Goal: Information Seeking & Learning: Understand process/instructions

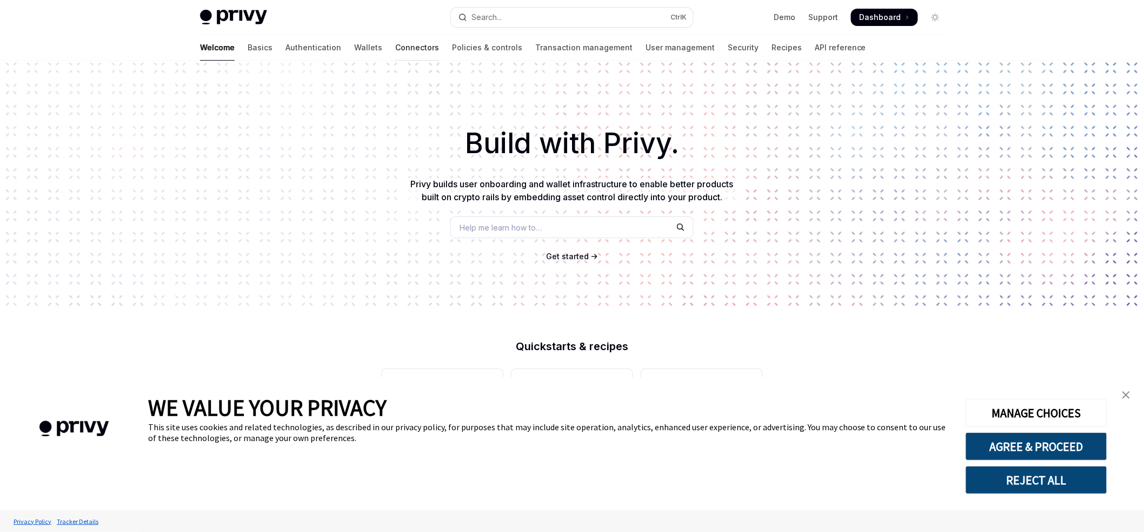
click at [395, 36] on link "Connectors" at bounding box center [417, 48] width 44 height 26
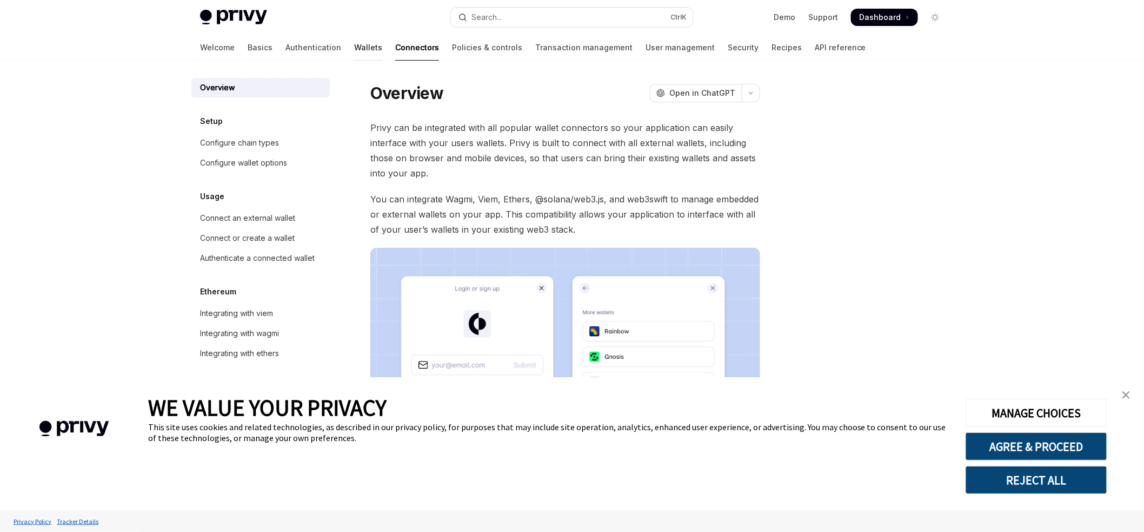
click at [354, 51] on link "Wallets" at bounding box center [368, 48] width 28 height 26
type textarea "*"
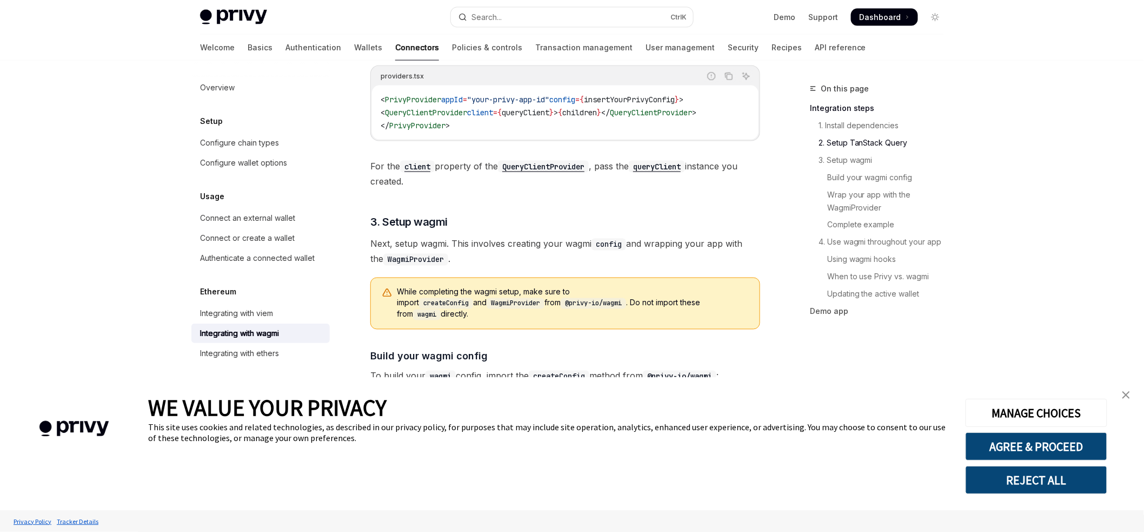
scroll to position [649, 0]
drag, startPoint x: 1031, startPoint y: 487, endPoint x: 1074, endPoint y: 389, distance: 106.8
click at [1076, 440] on button "AGREE & PROCEED" at bounding box center [1037, 446] width 142 height 28
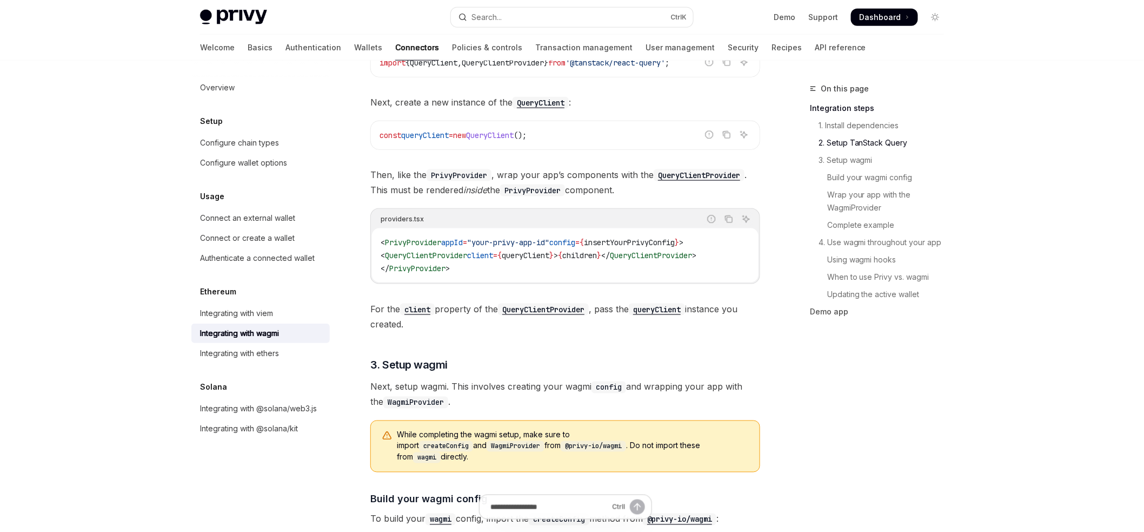
click at [645, 245] on span "insertYourPrivyConfig" at bounding box center [629, 242] width 91 height 10
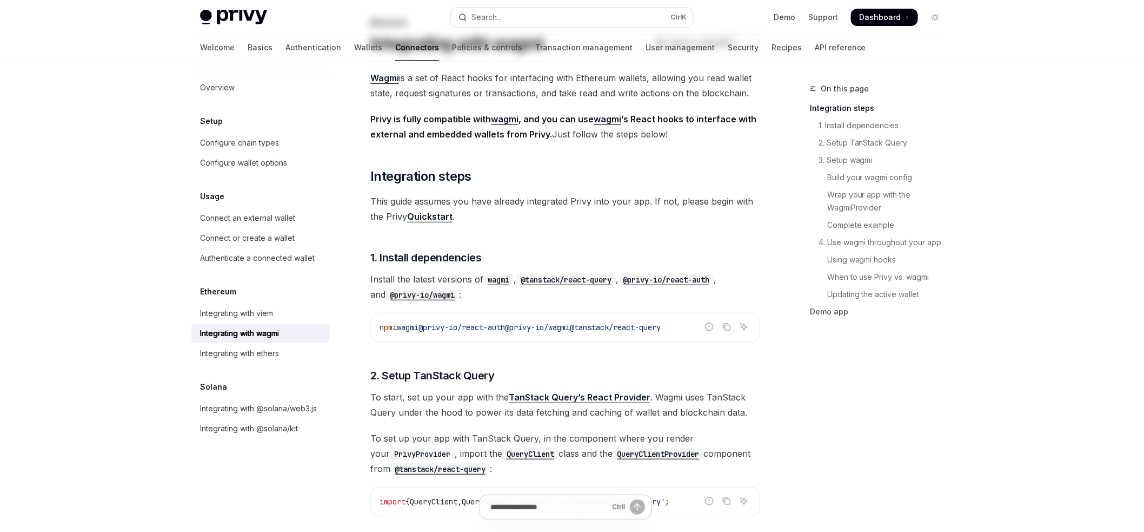
scroll to position [216, 0]
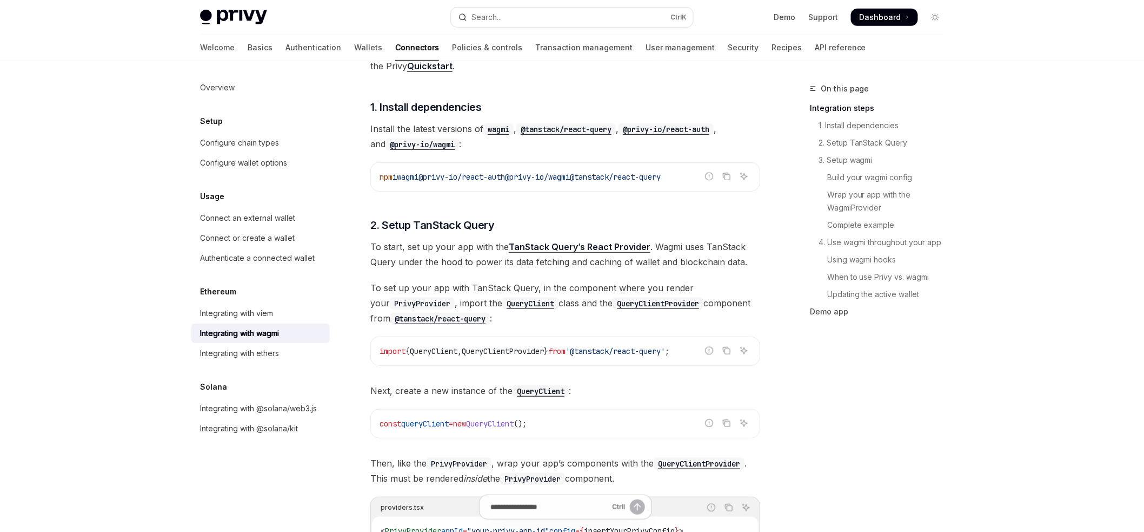
drag, startPoint x: 523, startPoint y: 178, endPoint x: 580, endPoint y: 177, distance: 57.3
click at [580, 177] on span "npm i wagmi @privy-io/react-auth @privy-io/wagmi @tanstack/react-query" at bounding box center [520, 177] width 281 height 10
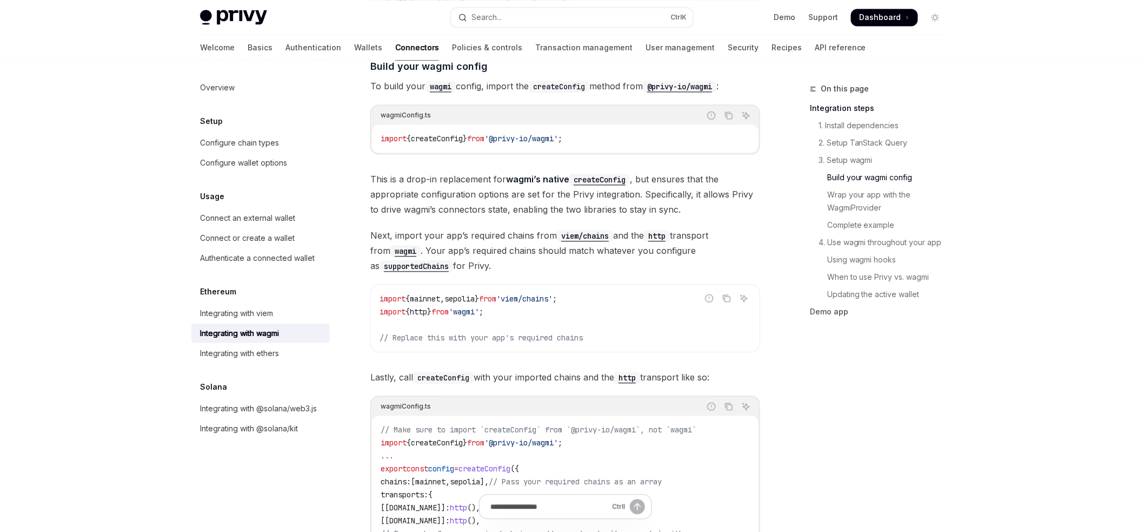
scroll to position [1081, 0]
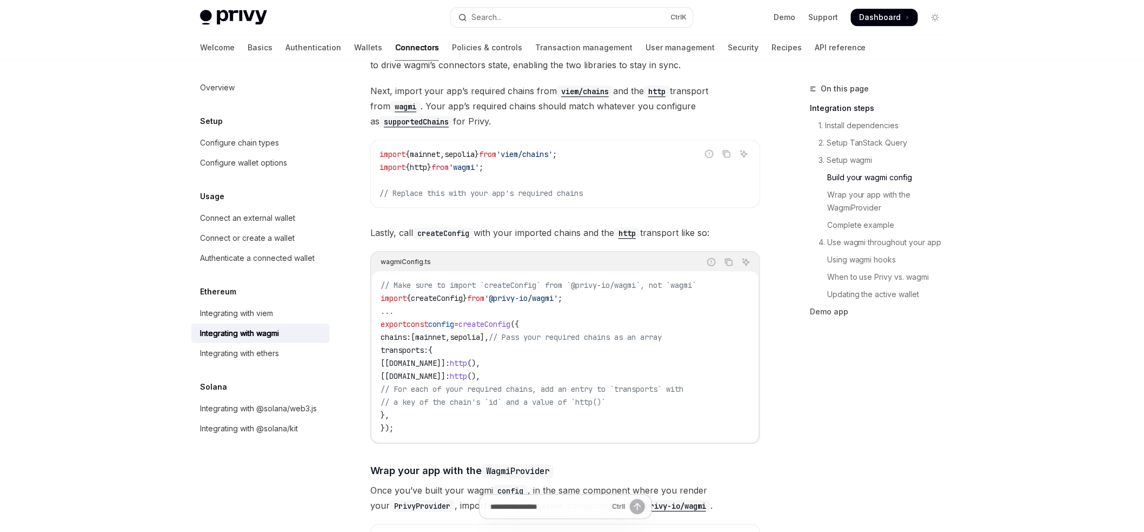
click at [467, 358] on span "http" at bounding box center [458, 363] width 17 height 10
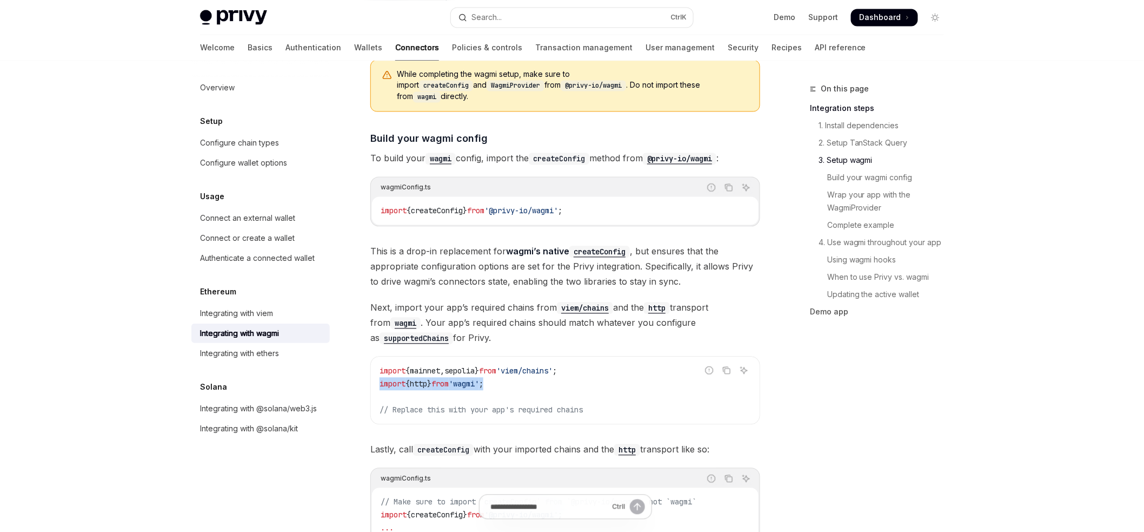
drag, startPoint x: 506, startPoint y: 375, endPoint x: 376, endPoint y: 373, distance: 129.3
click at [376, 373] on div "import { mainnet , sepolia } from 'viem/chains' ; import { http } from 'wagmi' …" at bounding box center [565, 389] width 389 height 67
copy span "import { http } from 'wagmi' ;"
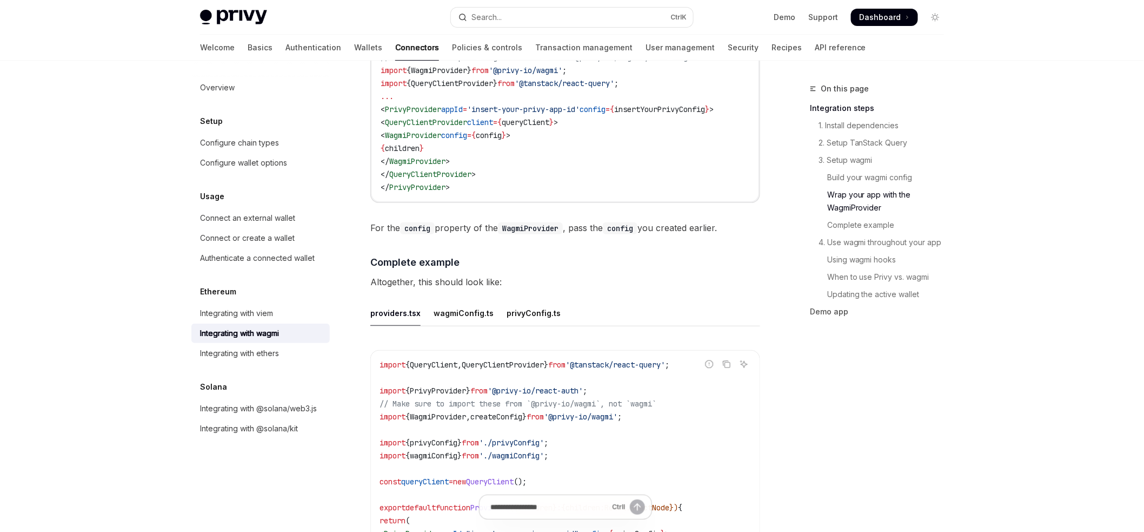
scroll to position [1658, 0]
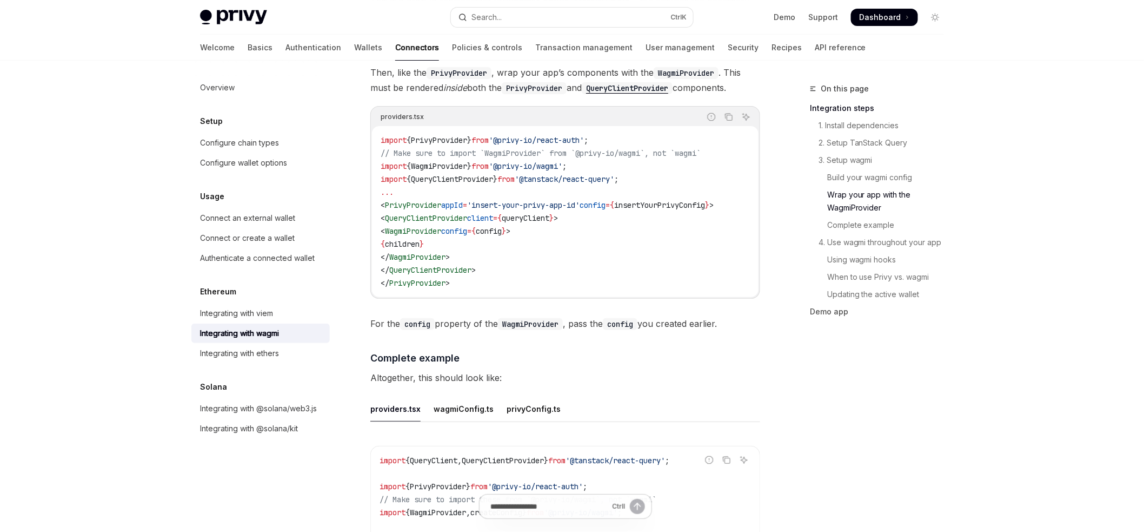
click at [436, 226] on code "import { PrivyProvider } from '@privy-io/react-auth' ; // Make sure to import `…" at bounding box center [565, 212] width 369 height 156
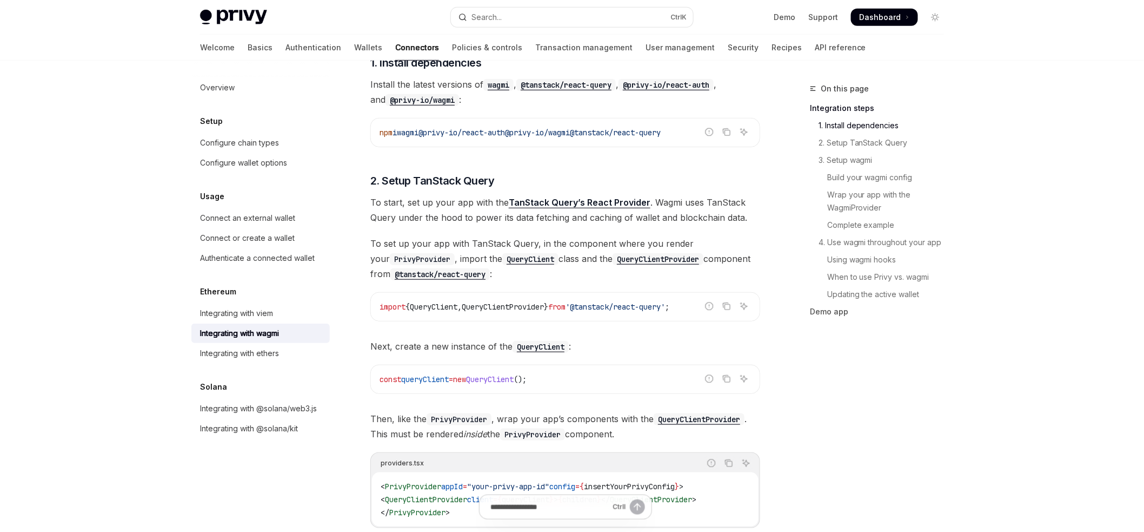
scroll to position [253, 0]
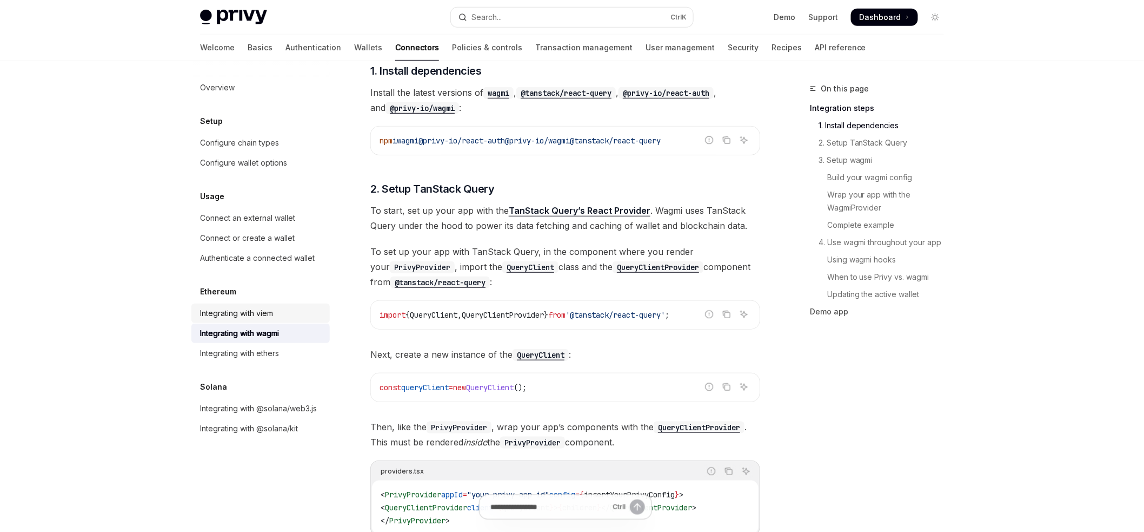
click at [256, 317] on div "Integrating with viem" at bounding box center [236, 313] width 73 height 13
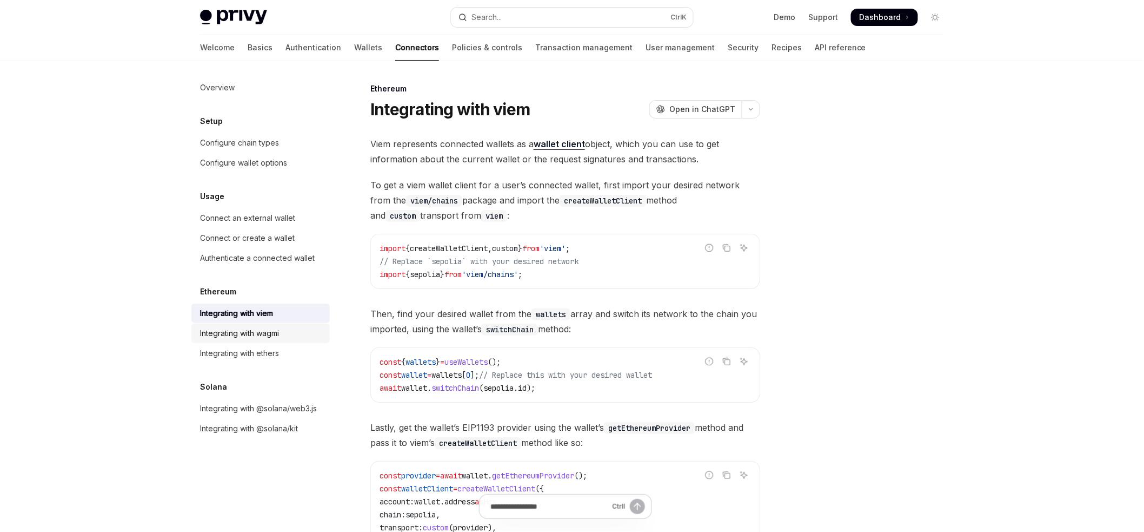
click at [230, 328] on div "Integrating with wagmi" at bounding box center [239, 333] width 79 height 13
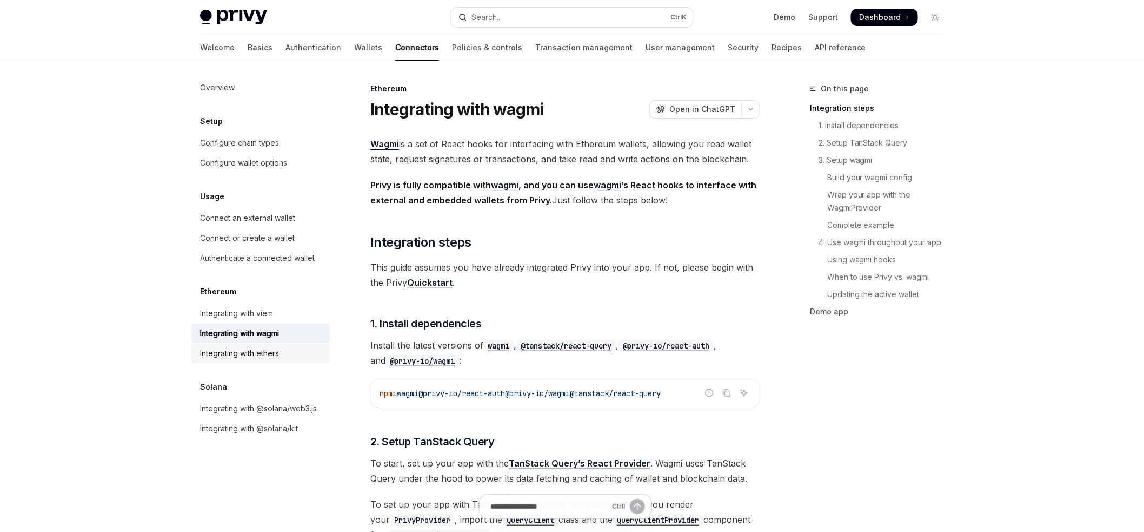
click at [254, 347] on div "Integrating with ethers" at bounding box center [239, 353] width 79 height 13
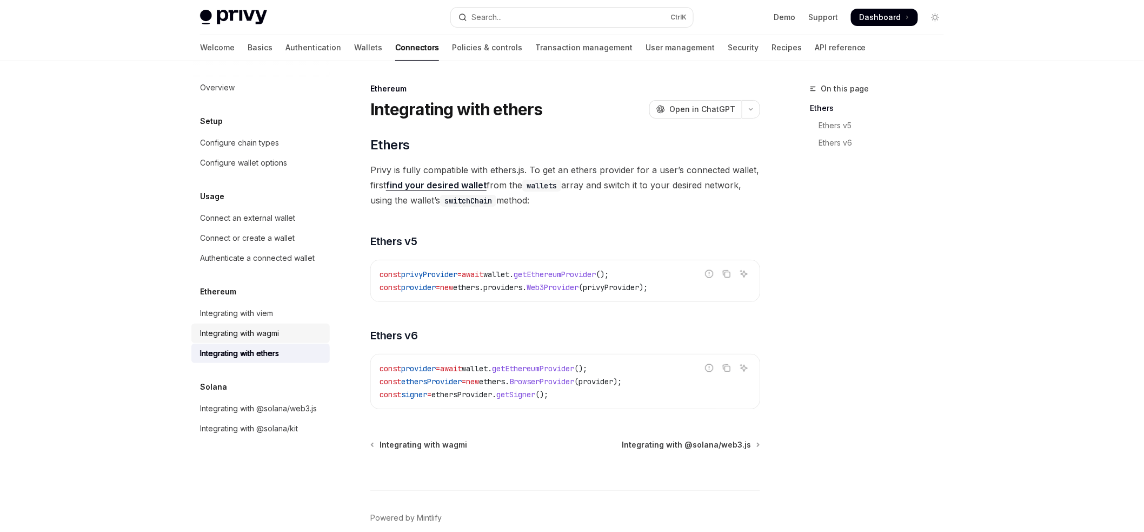
click at [257, 335] on div "Integrating with wagmi" at bounding box center [239, 333] width 79 height 13
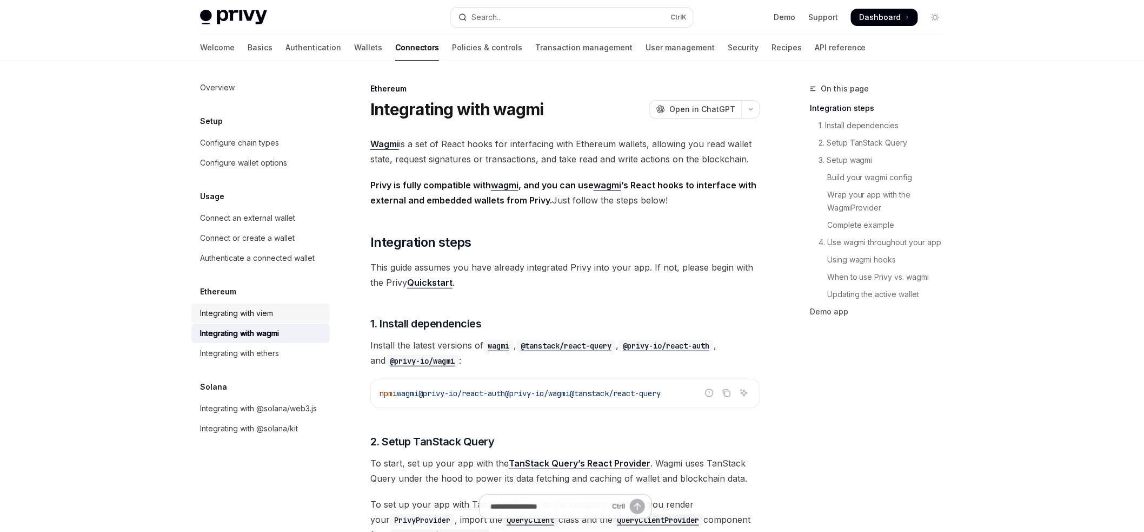
click at [278, 315] on div "Integrating with viem" at bounding box center [261, 313] width 123 height 13
type textarea "*"
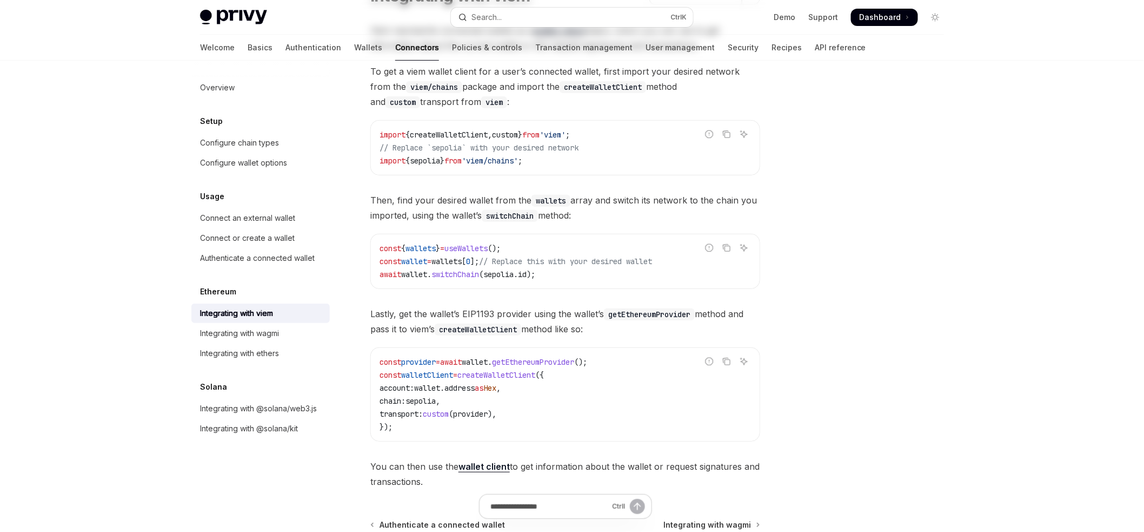
scroll to position [245, 0]
